Goal: Information Seeking & Learning: Find specific fact

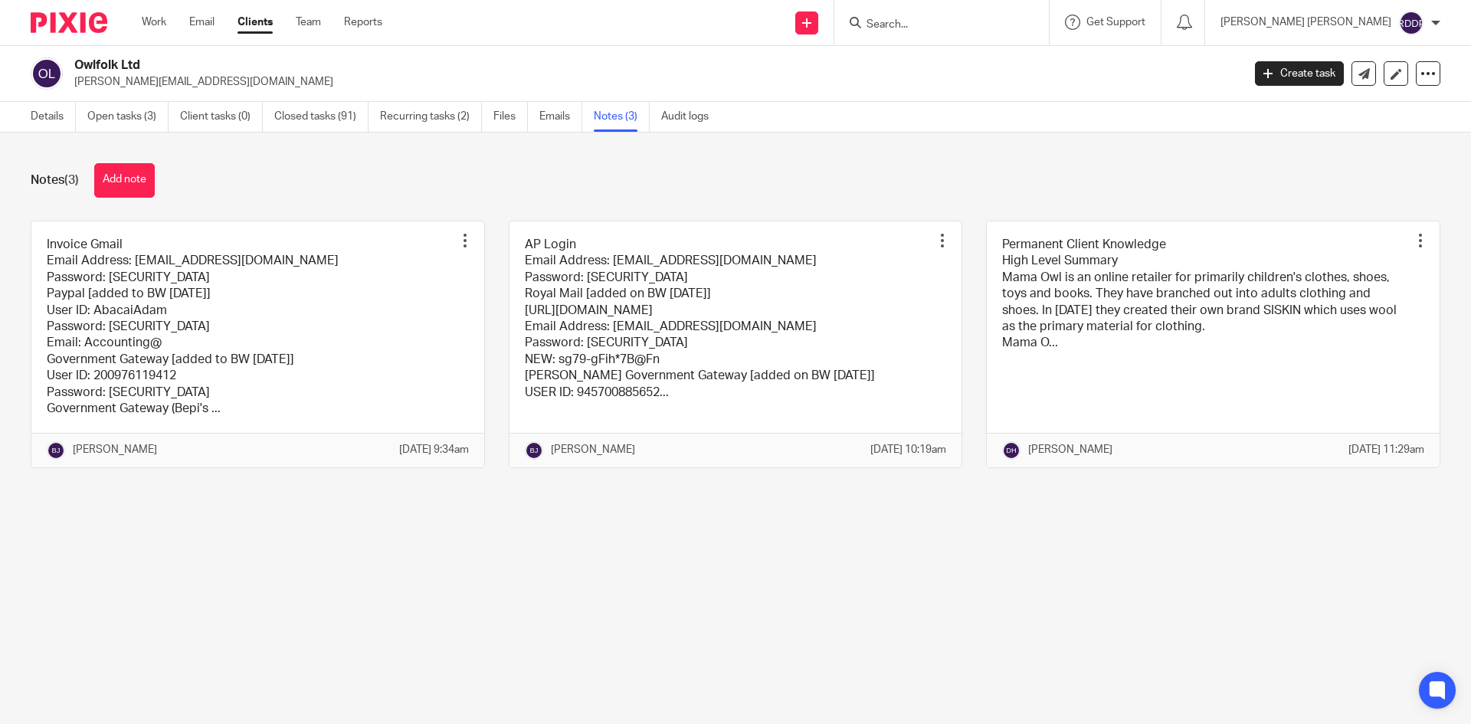
click at [938, 18] on input "Search" at bounding box center [934, 25] width 138 height 14
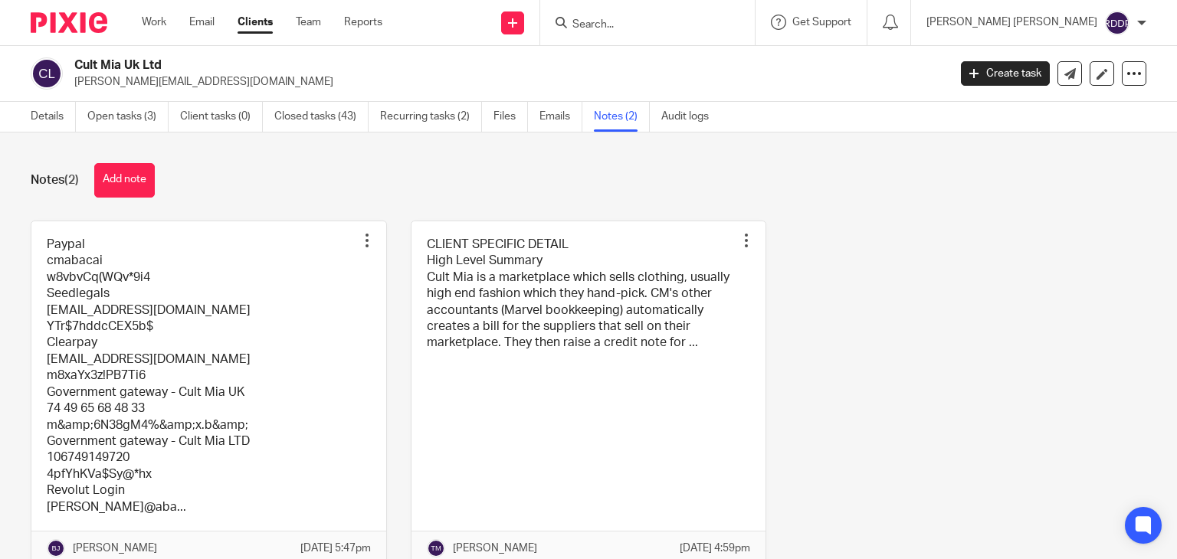
click at [637, 20] on input "Search" at bounding box center [640, 25] width 138 height 14
type input "intelligent"
click at [695, 67] on link at bounding box center [663, 59] width 190 height 23
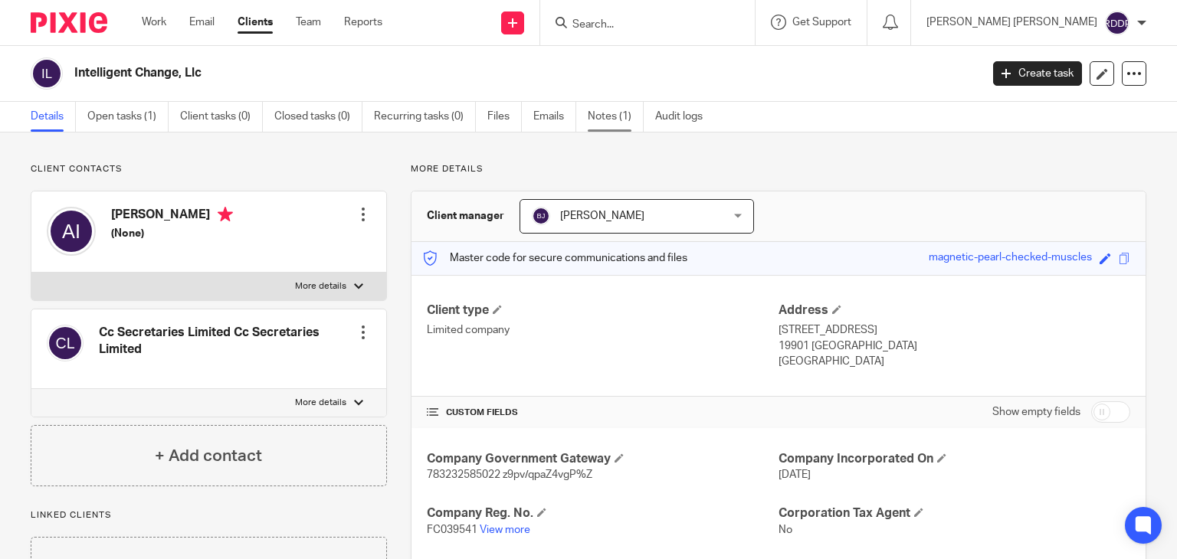
click at [610, 114] on link "Notes (1)" at bounding box center [616, 117] width 56 height 30
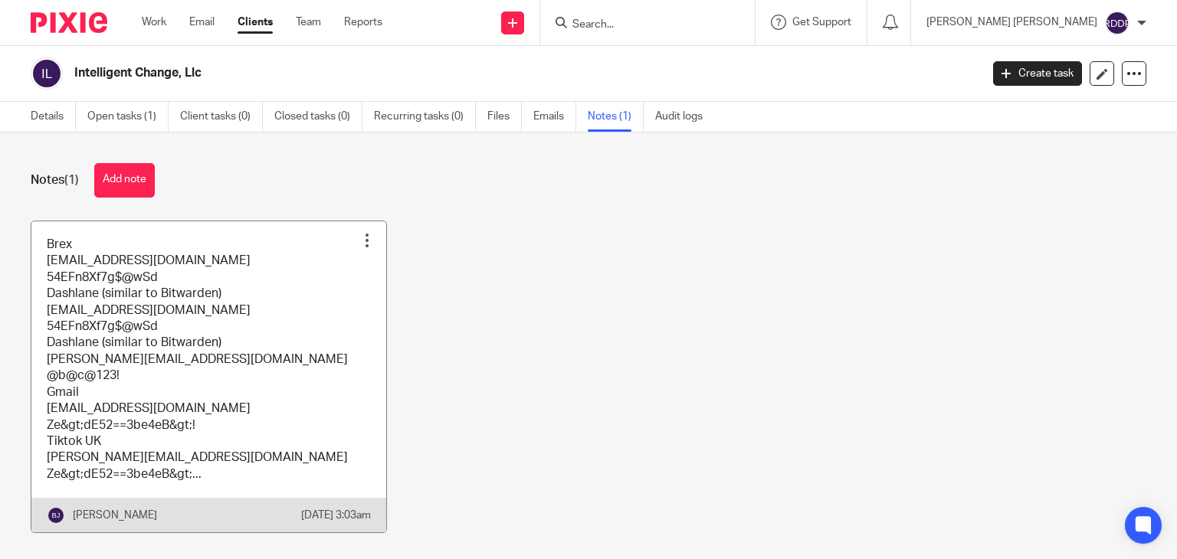
click at [299, 346] on link at bounding box center [208, 377] width 355 height 312
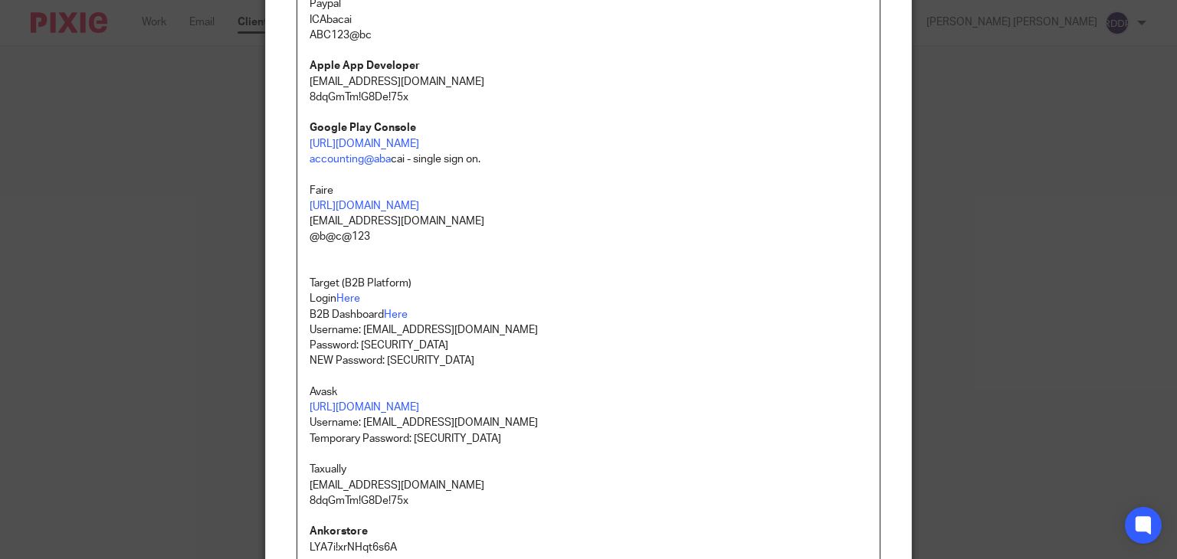
scroll to position [588, 0]
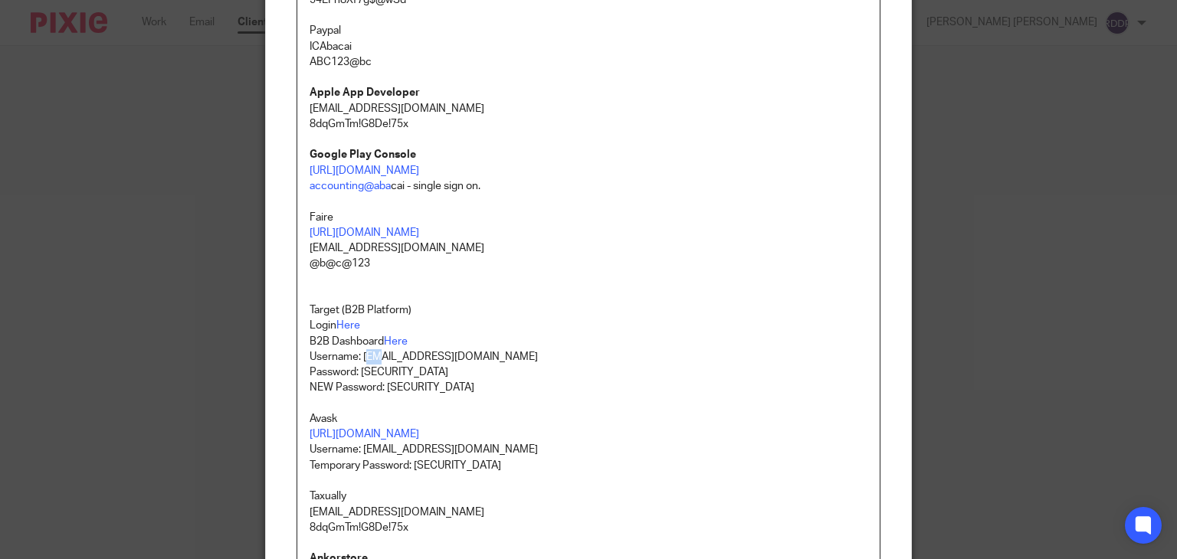
drag, startPoint x: 359, startPoint y: 353, endPoint x: 375, endPoint y: 353, distance: 15.3
click at [375, 353] on p "Username: TeamAbacai@abacai.co.uk" at bounding box center [588, 356] width 558 height 15
drag, startPoint x: 355, startPoint y: 350, endPoint x: 372, endPoint y: 352, distance: 16.2
click at [372, 352] on p "Username: TeamAbacai@abacai.co.uk" at bounding box center [588, 356] width 558 height 15
click at [359, 353] on p "Username: TeamAbacai@abacai.co.uk" at bounding box center [588, 356] width 558 height 15
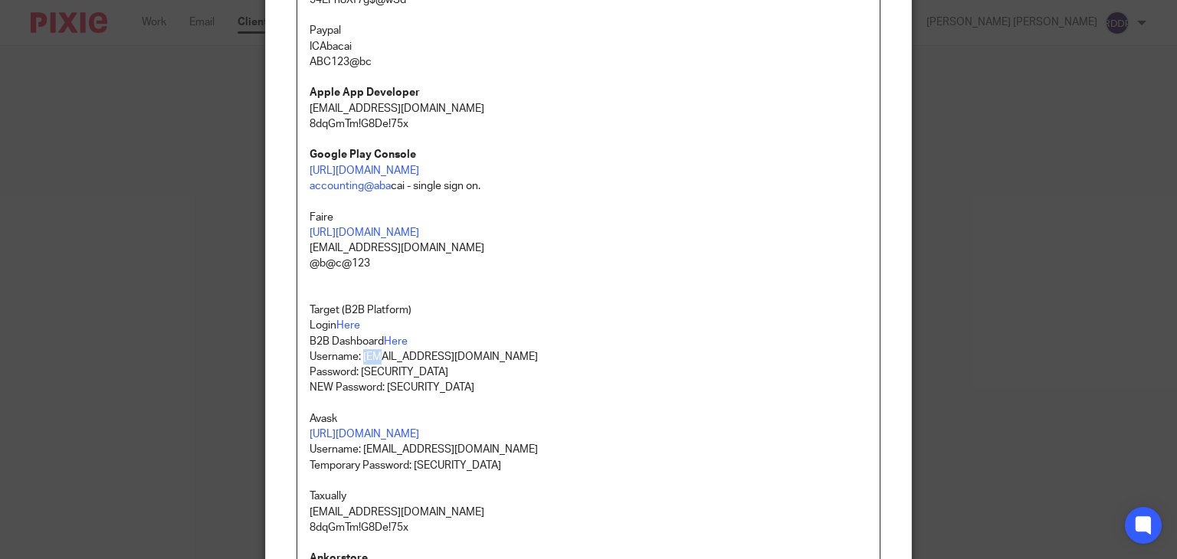
click at [362, 355] on p "Username: TeamAbacai@abacai.co.uk" at bounding box center [588, 356] width 558 height 15
click at [483, 342] on p "B2B Dashboard Here" at bounding box center [588, 341] width 558 height 15
drag, startPoint x: 358, startPoint y: 356, endPoint x: 506, endPoint y: 356, distance: 147.8
click at [506, 356] on p "Username: TeamAbacai@abacai.co.uk" at bounding box center [588, 356] width 558 height 15
copy p "TeamAbacai@abacai.co.uk"
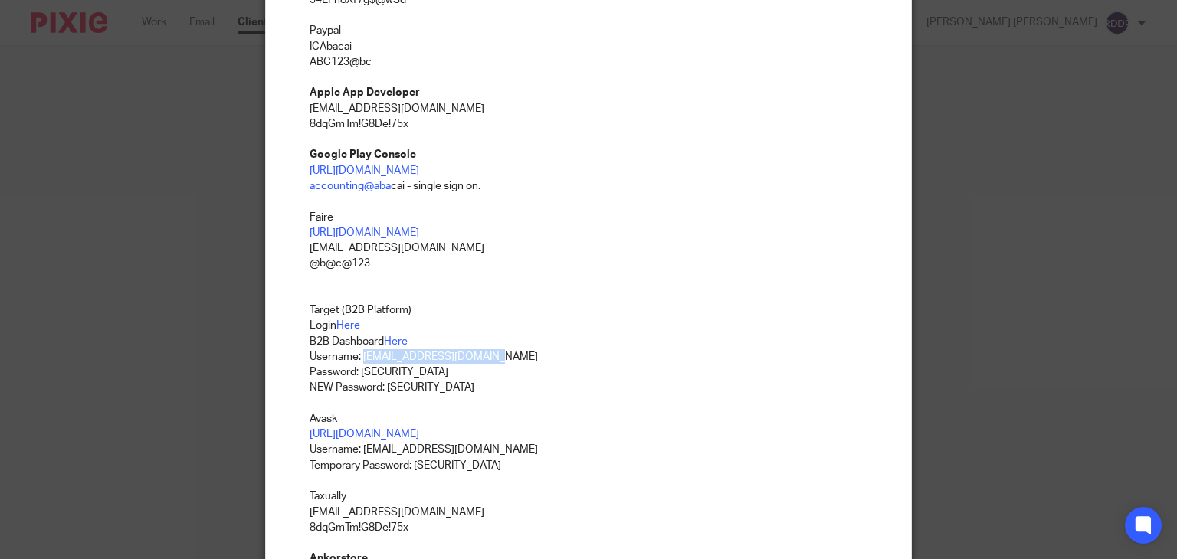
click at [622, 361] on p "Username: TeamAbacai@abacai.co.uk" at bounding box center [588, 356] width 558 height 15
drag, startPoint x: 381, startPoint y: 387, endPoint x: 509, endPoint y: 385, distance: 127.2
click at [509, 385] on p "Password: AJTGb9FTsJjA#q8e NEW Password: KiuknUc70ztPfL#$ Avask" at bounding box center [588, 396] width 558 height 62
copy p "KiuknUc70ztPfL#$"
click at [720, 300] on p at bounding box center [588, 287] width 558 height 31
